Goal: Find specific page/section: Find specific page/section

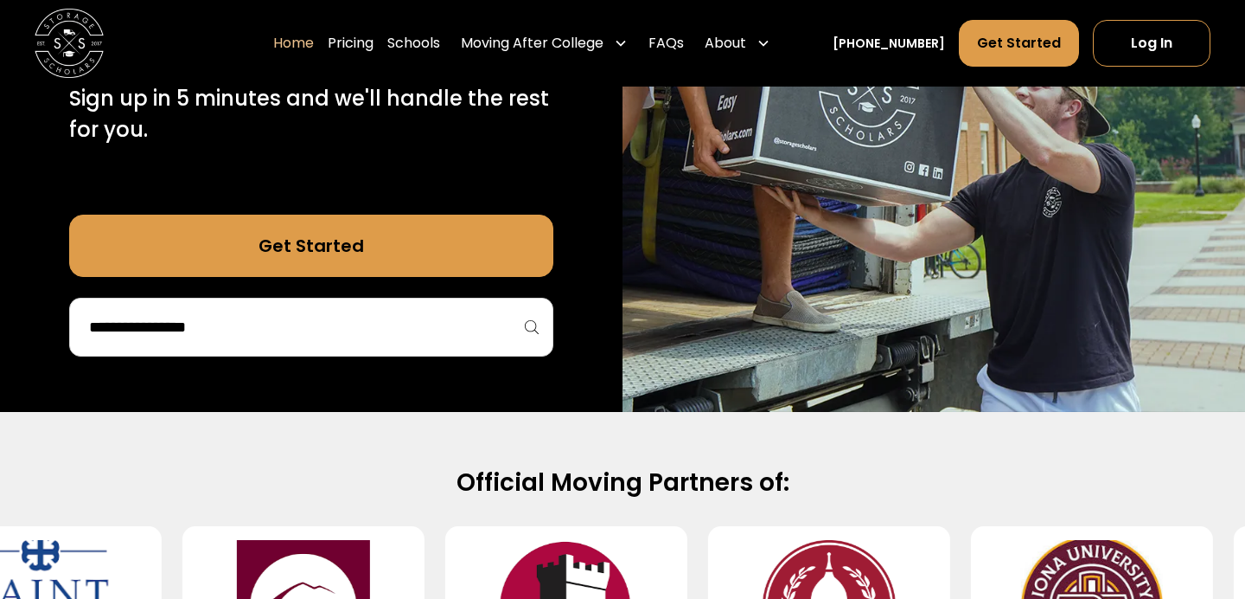
scroll to position [449, 0]
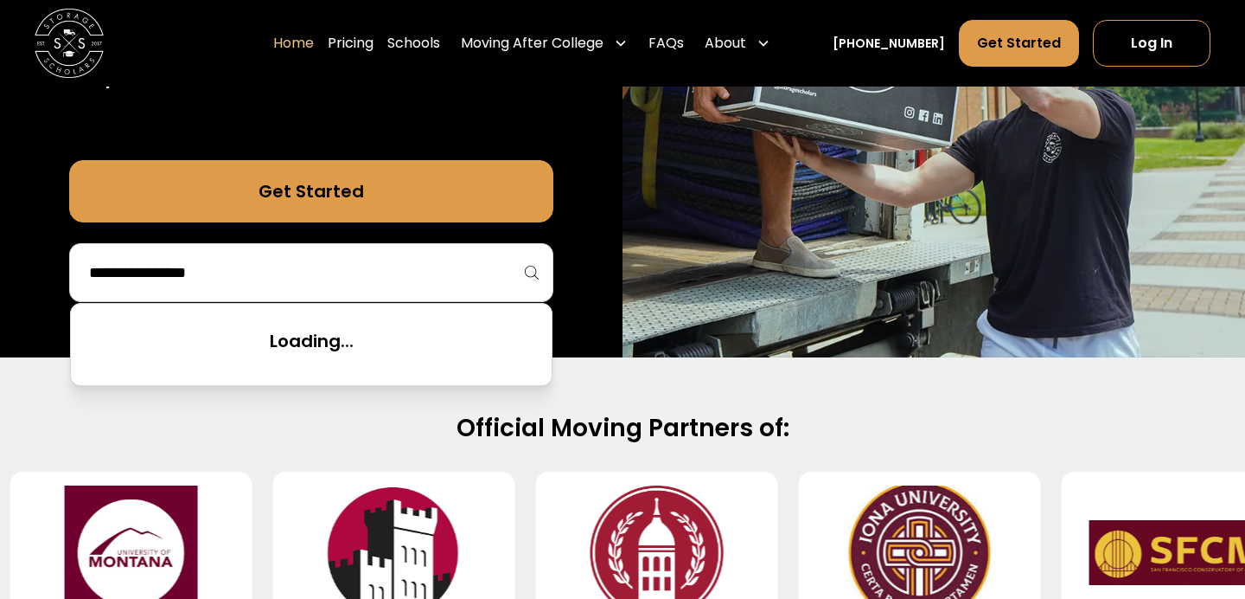
click at [322, 280] on input "search" at bounding box center [311, 272] width 448 height 29
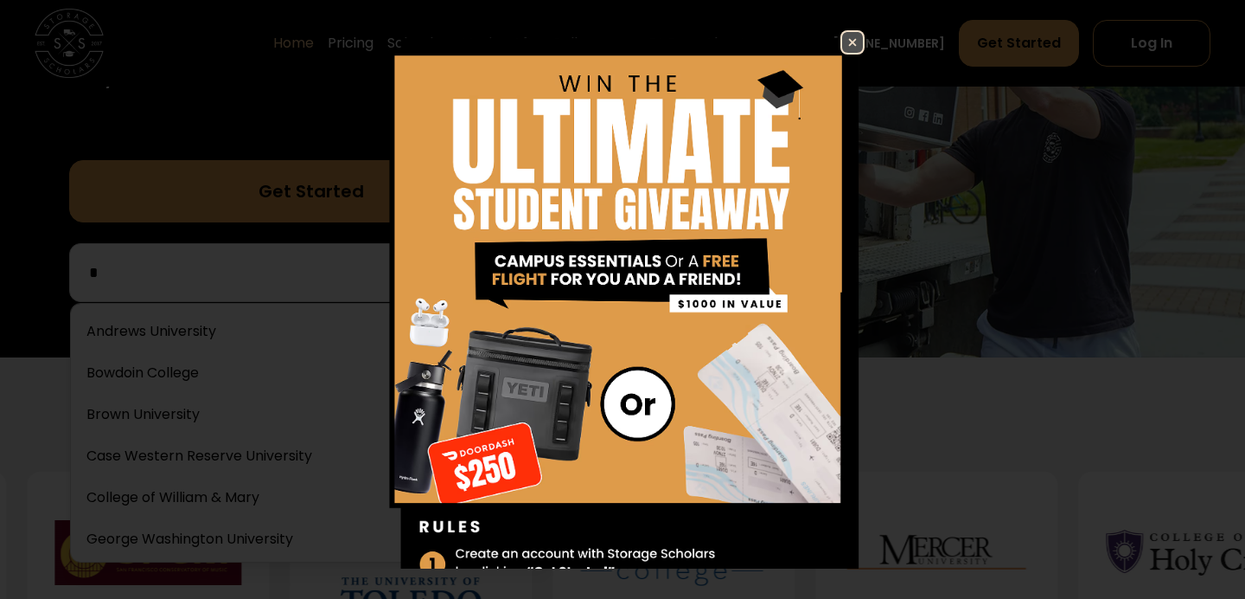
click at [857, 37] on img at bounding box center [852, 42] width 21 height 21
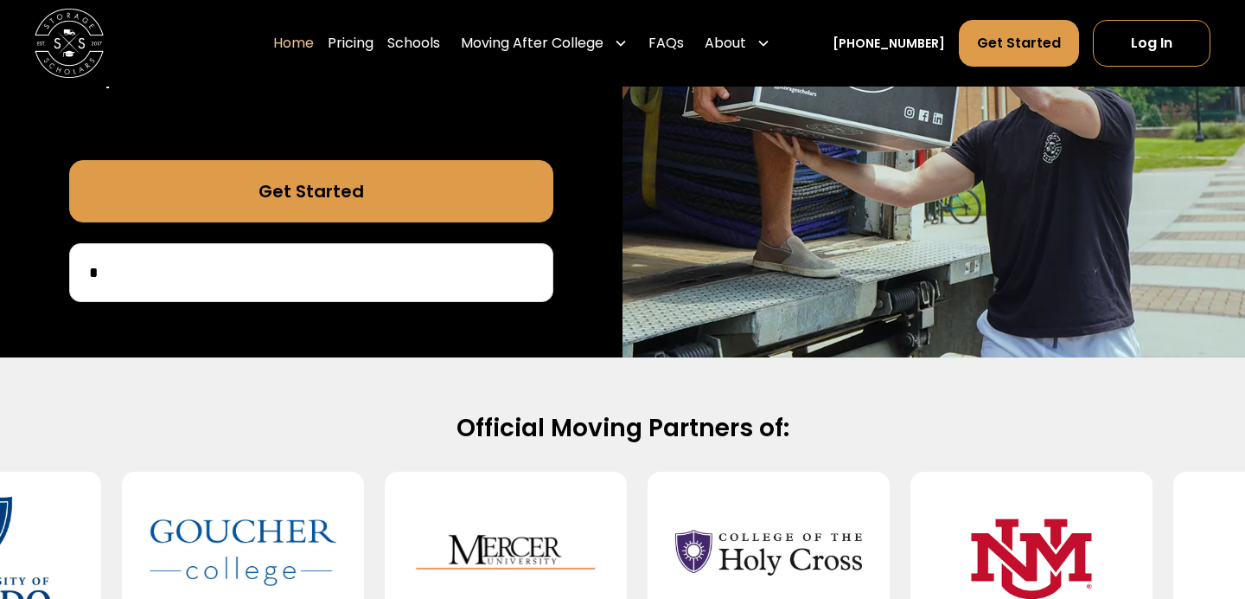
click at [377, 250] on div "*" at bounding box center [311, 272] width 484 height 59
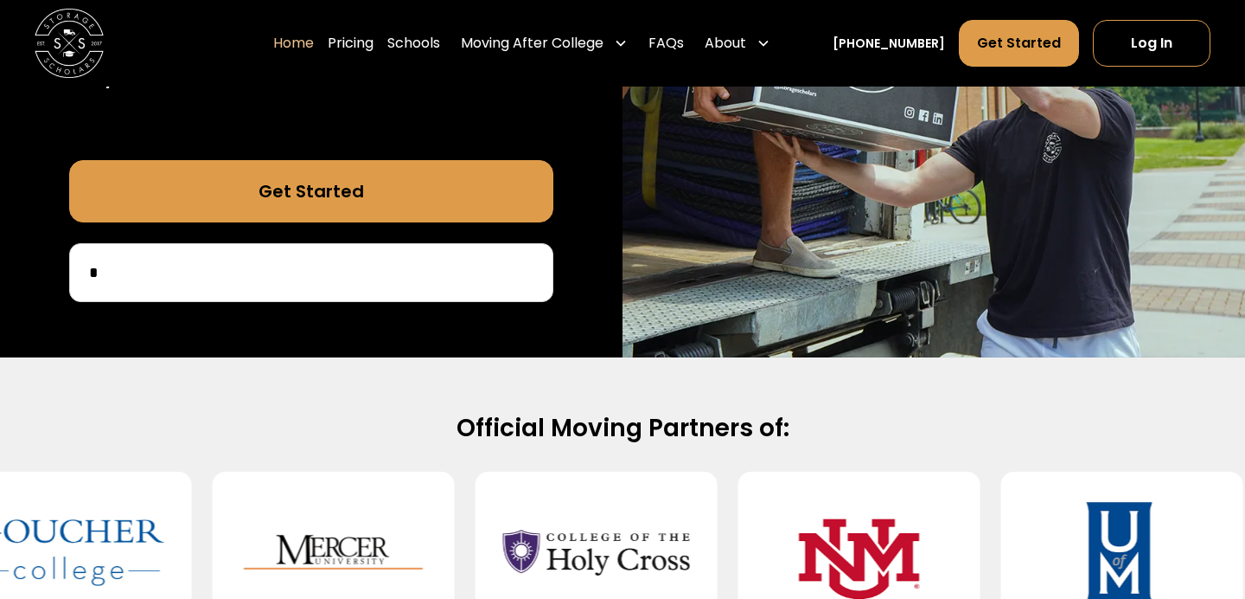
click at [361, 277] on input "*" at bounding box center [311, 272] width 448 height 29
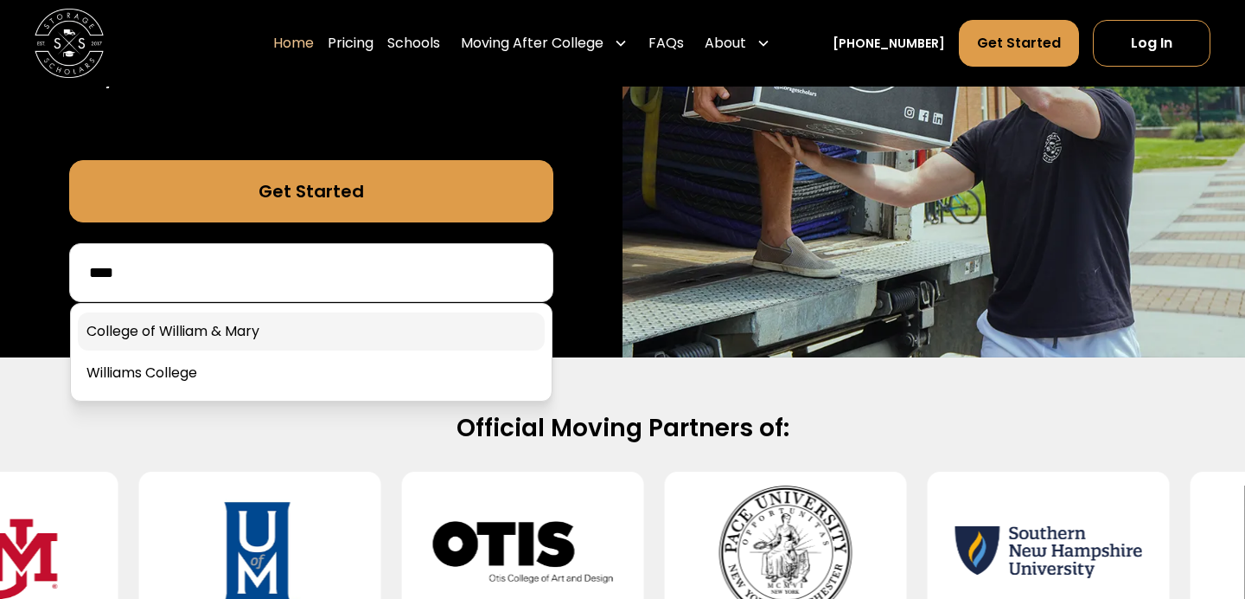
type input "****"
click at [333, 335] on link at bounding box center [311, 331] width 467 height 38
